Goal: Information Seeking & Learning: Check status

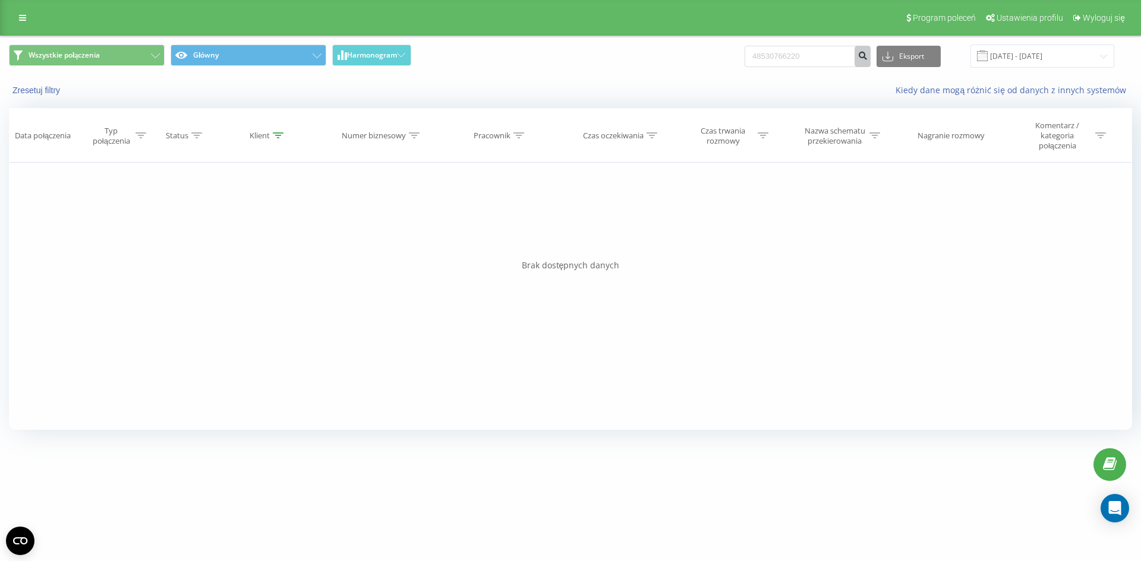
type input "48530766220"
click at [867, 57] on icon "submit" at bounding box center [862, 53] width 10 height 7
